Goal: Transaction & Acquisition: Download file/media

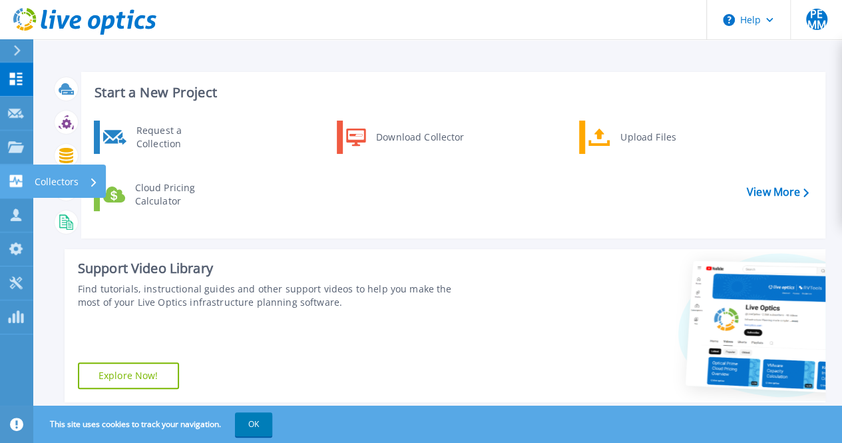
click at [16, 182] on icon at bounding box center [16, 180] width 16 height 13
click at [8, 182] on icon at bounding box center [16, 180] width 16 height 13
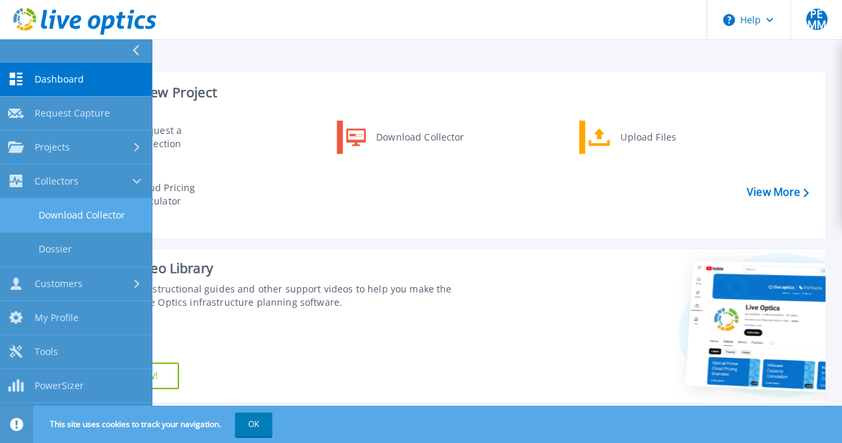
click at [115, 218] on link "Download Collector" at bounding box center [76, 215] width 152 height 34
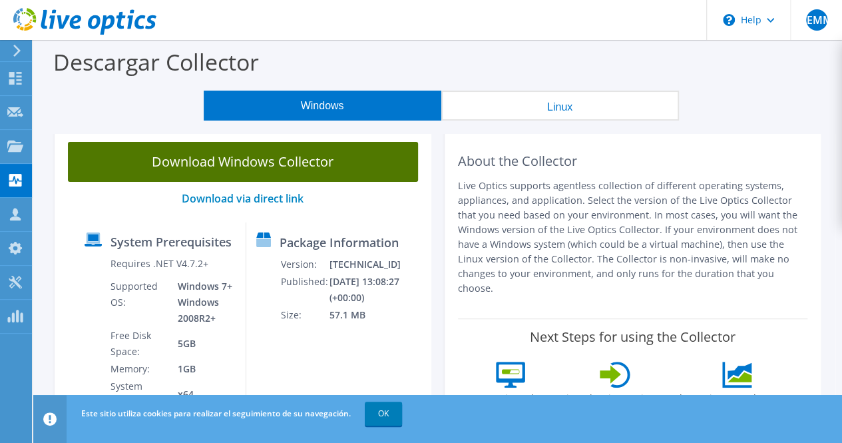
click at [222, 160] on link "Download Windows Collector" at bounding box center [243, 162] width 350 height 40
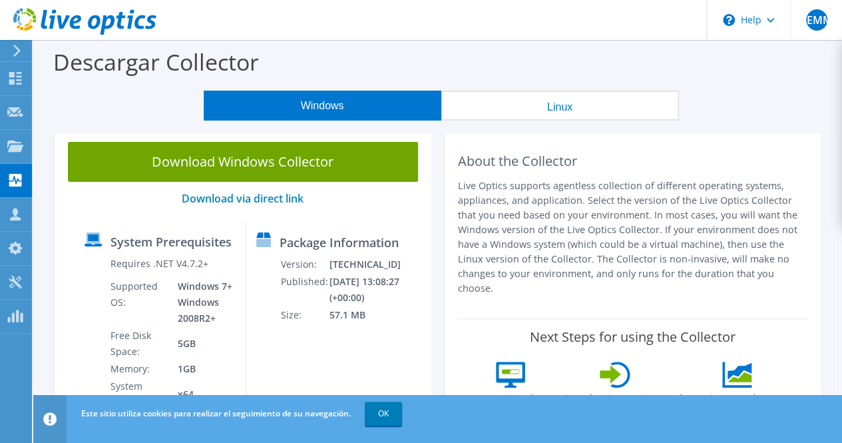
click at [385, 415] on link "OK" at bounding box center [383, 414] width 37 height 24
